Goal: Check status: Check status

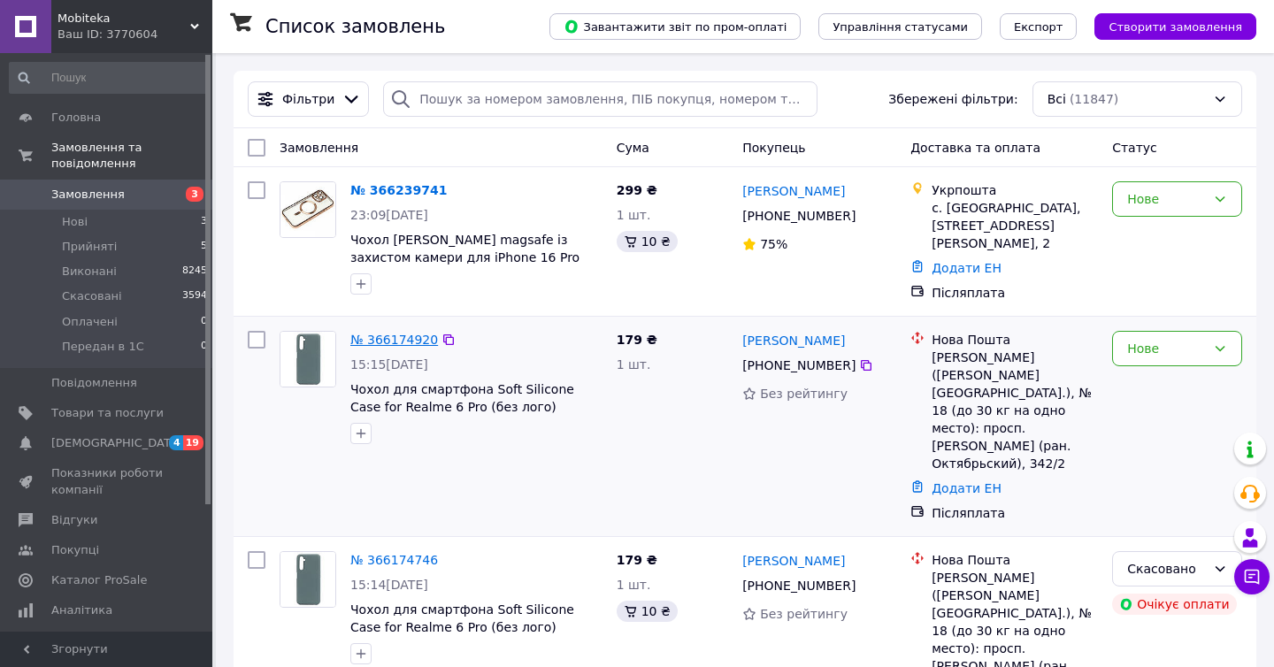
click at [402, 333] on link "№ 366174920" at bounding box center [394, 340] width 88 height 14
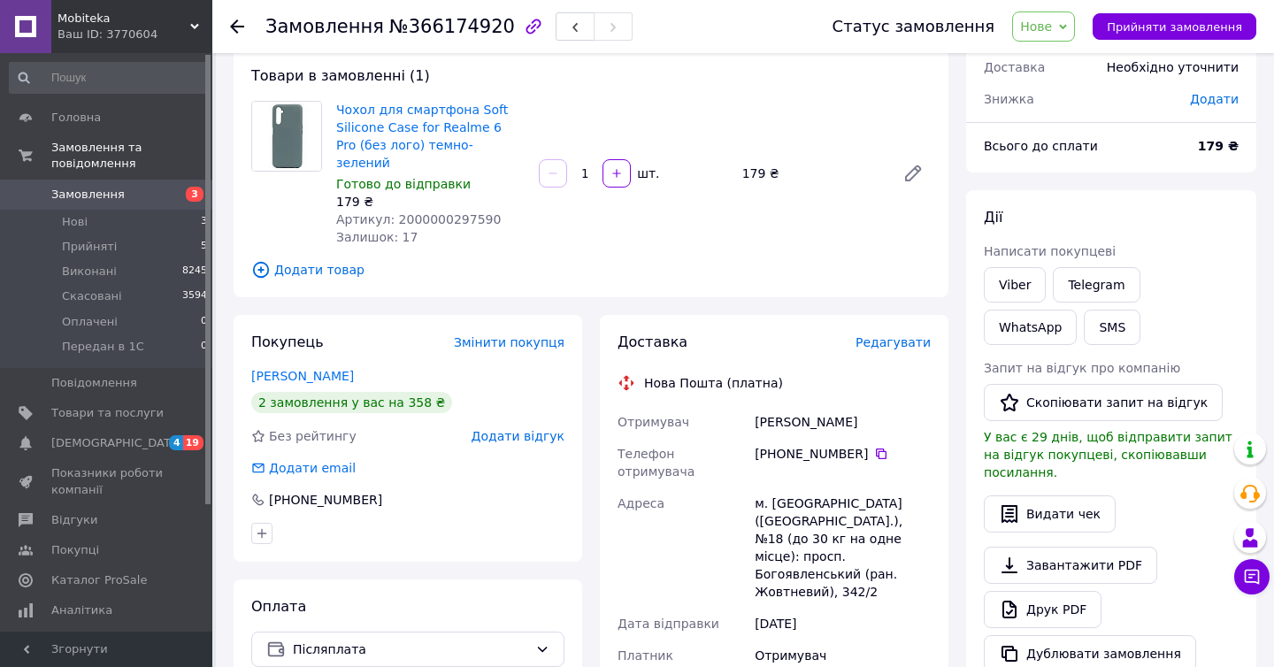
scroll to position [80, 0]
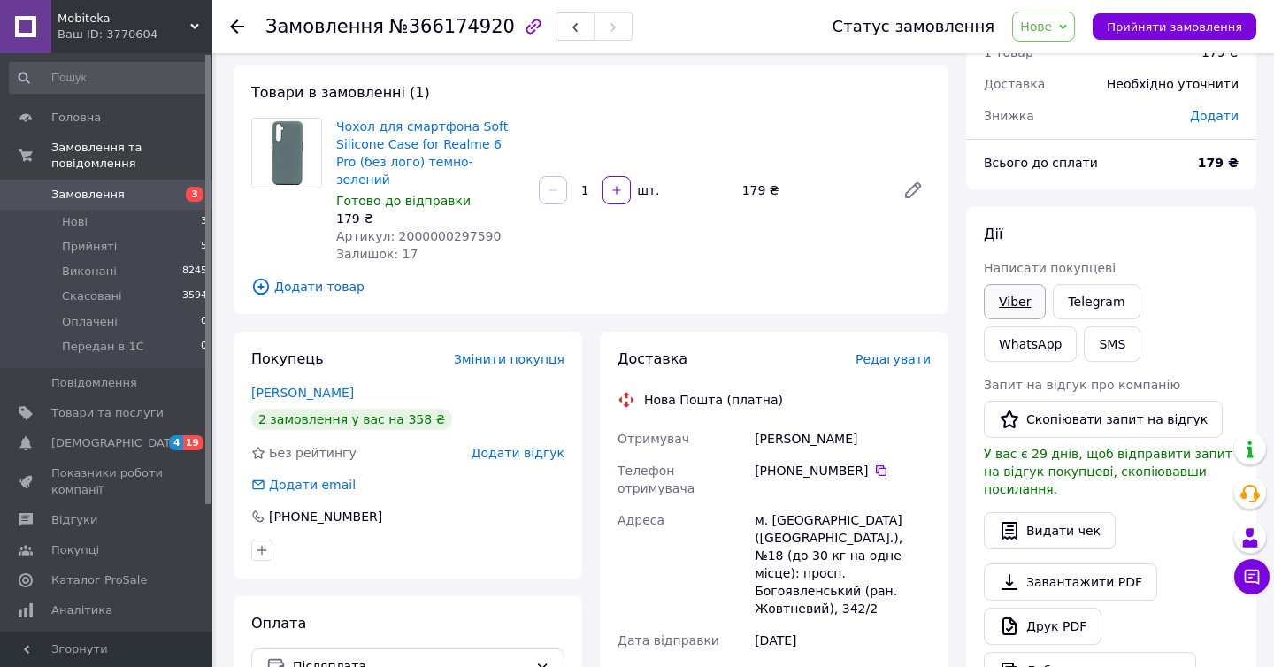
click at [1017, 298] on link "Viber" at bounding box center [1014, 301] width 62 height 35
click at [1021, 301] on link "Viber" at bounding box center [1014, 301] width 62 height 35
click at [1091, 302] on link "Telegram" at bounding box center [1095, 301] width 87 height 35
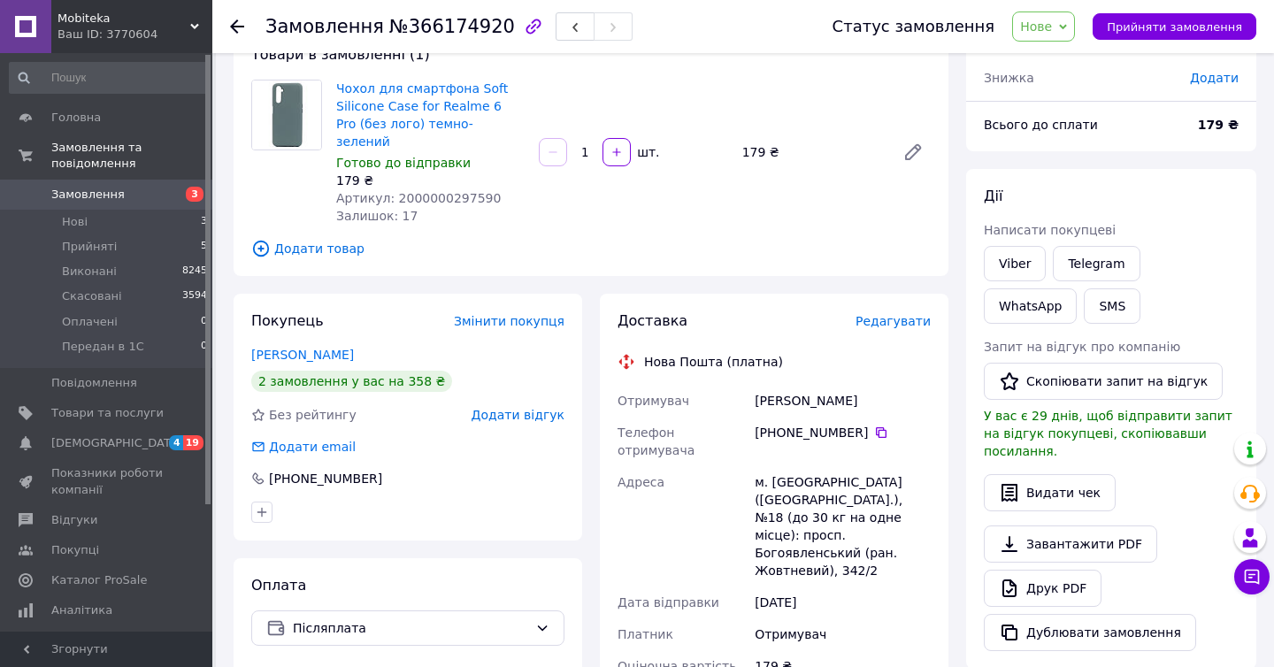
scroll to position [120, 0]
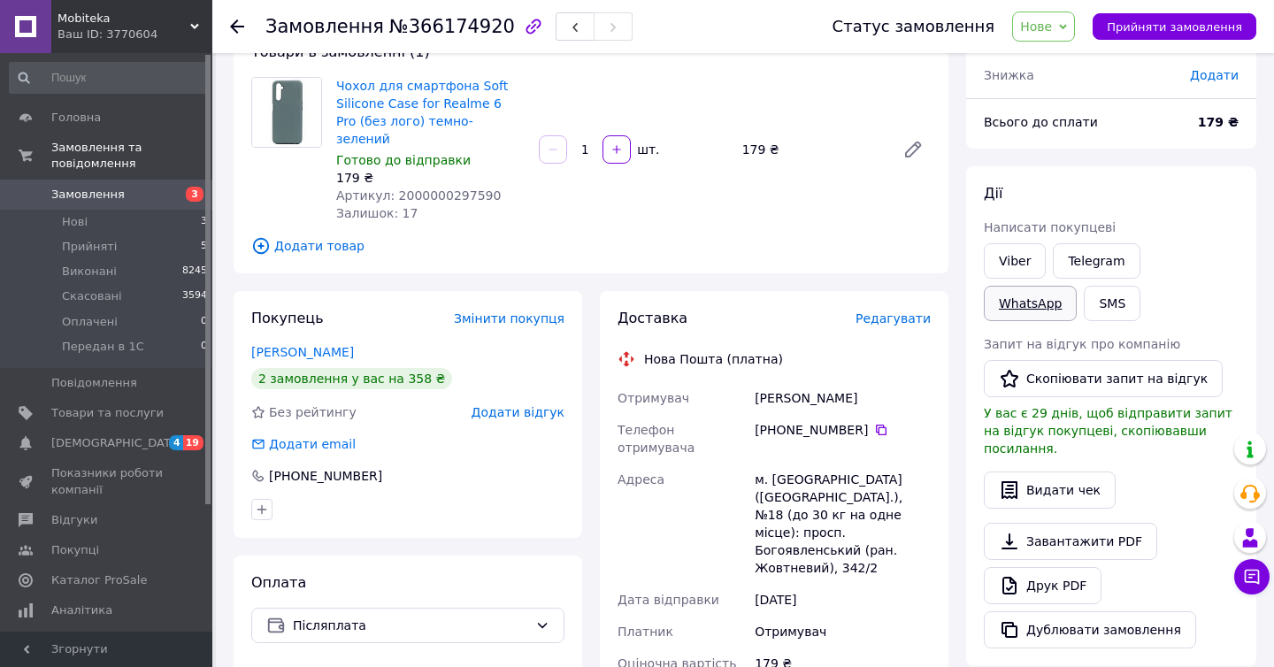
click at [1076, 286] on link "WhatsApp" at bounding box center [1029, 303] width 93 height 35
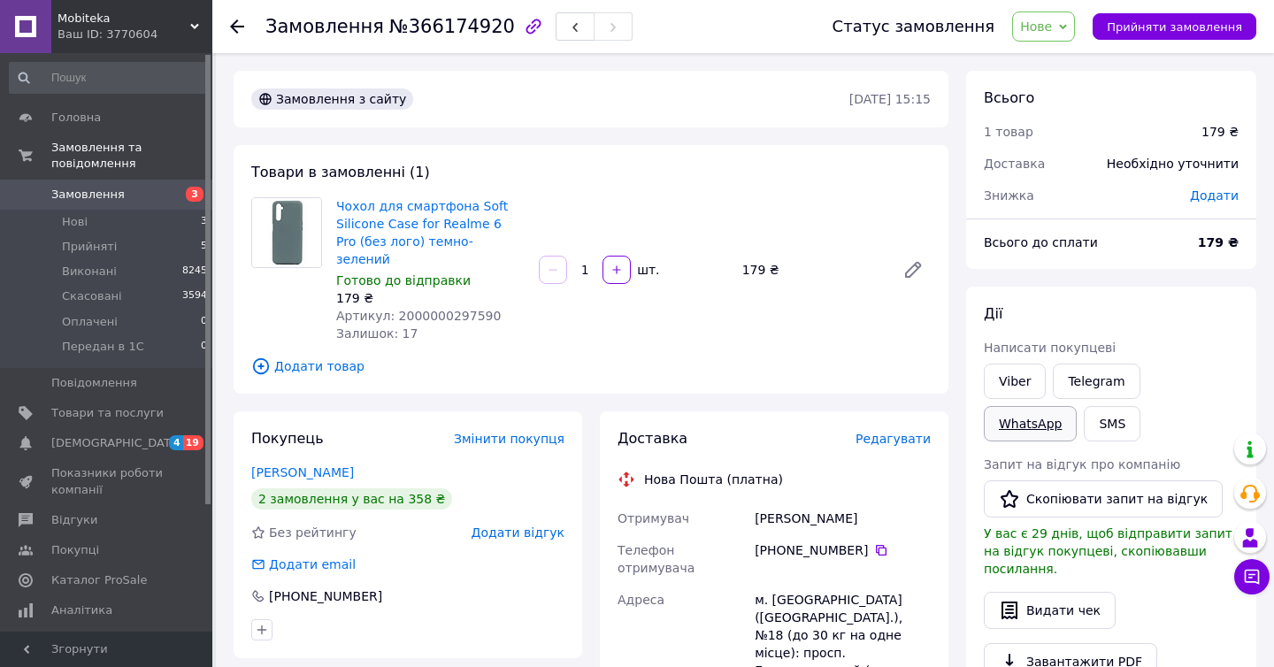
click at [1076, 406] on link "WhatsApp" at bounding box center [1029, 423] width 93 height 35
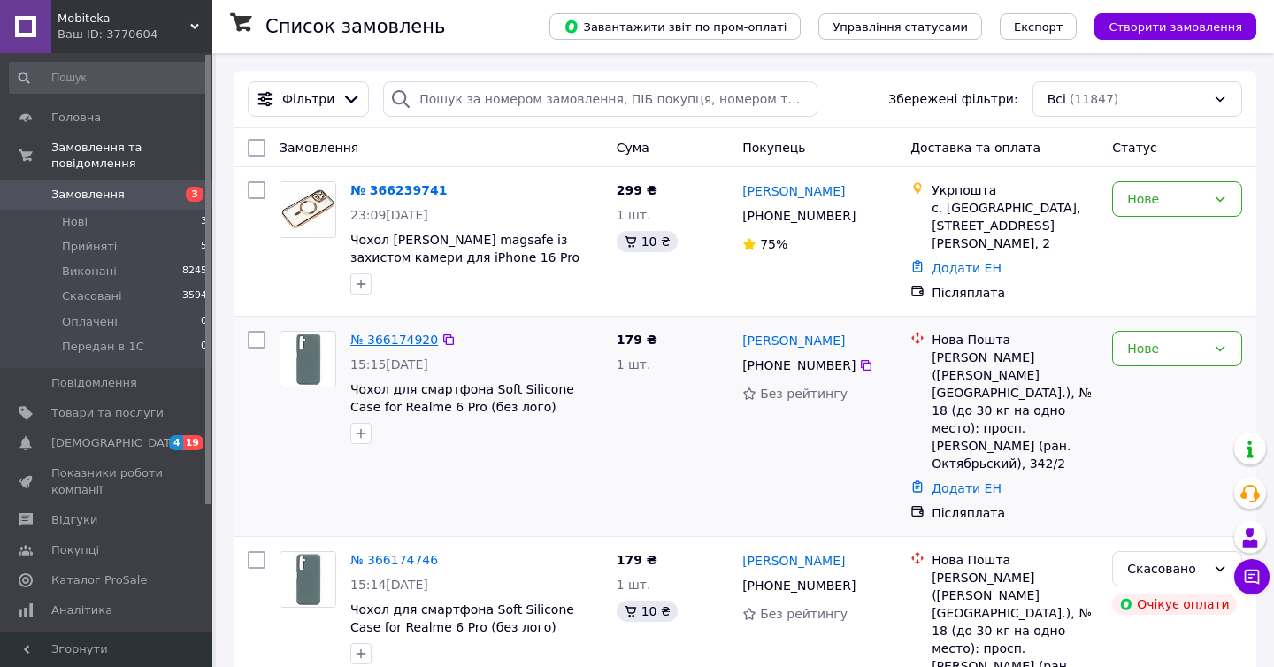
click at [389, 335] on link "№ 366174920" at bounding box center [394, 340] width 88 height 14
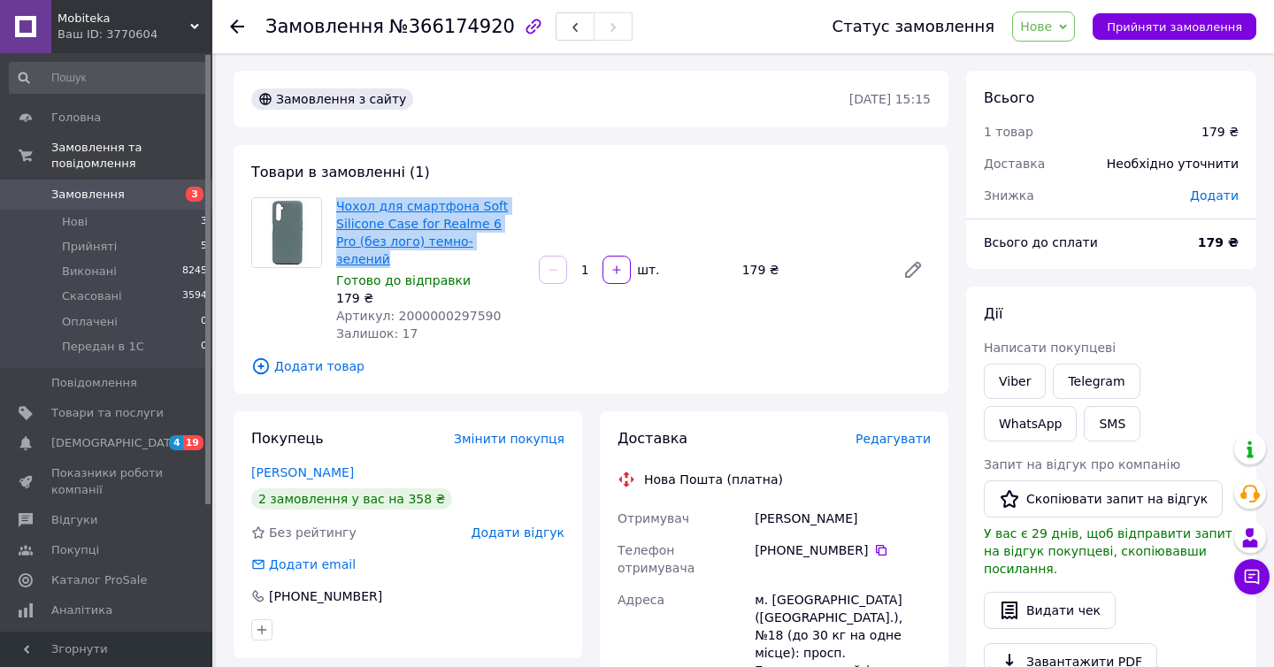
drag, startPoint x: 500, startPoint y: 245, endPoint x: 338, endPoint y: 205, distance: 166.7
click at [338, 205] on span "Чохол для смартфона Soft Silicone Case for Realme 6 Pro (без лого) темно-зелений" at bounding box center [430, 232] width 188 height 71
copy link "Чохол для смартфона Soft Silicone Case for Realme 6 Pro (без лого) темно-зелений"
